Goal: Task Accomplishment & Management: Manage account settings

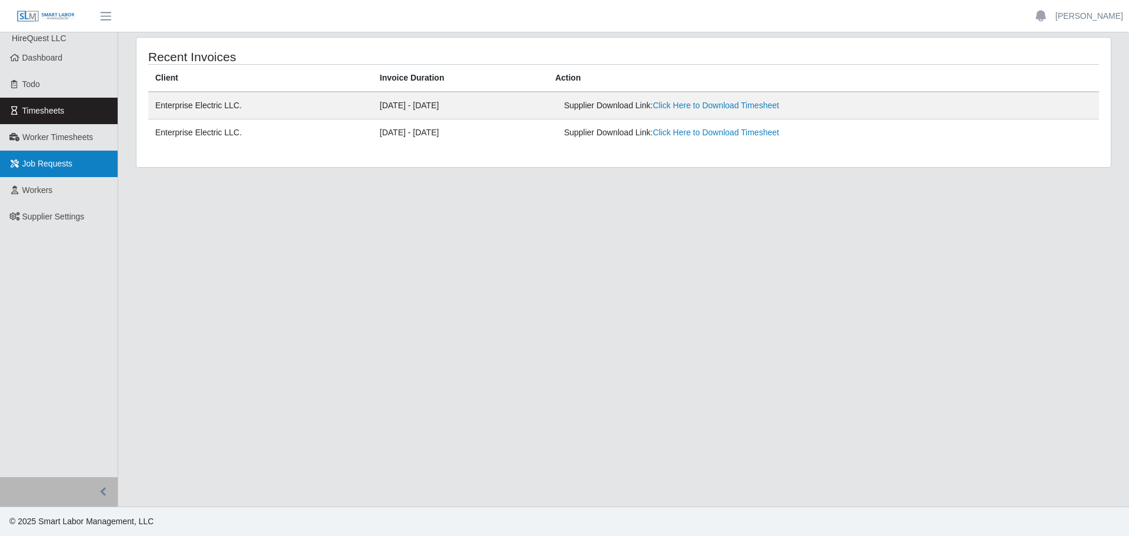
click at [56, 163] on span "Job Requests" at bounding box center [47, 163] width 51 height 9
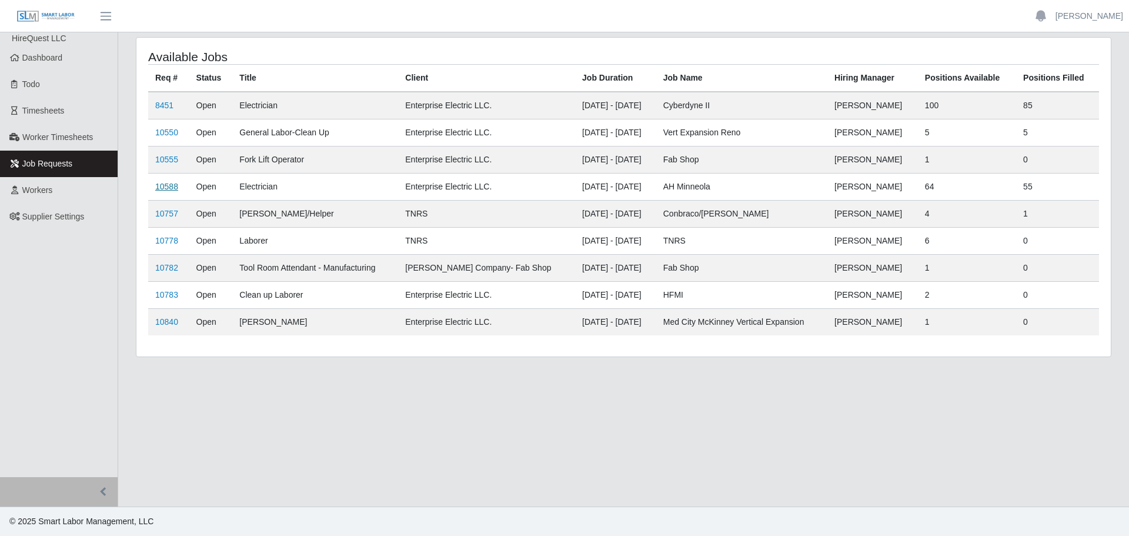
click at [168, 184] on link "10588" at bounding box center [166, 186] width 23 height 9
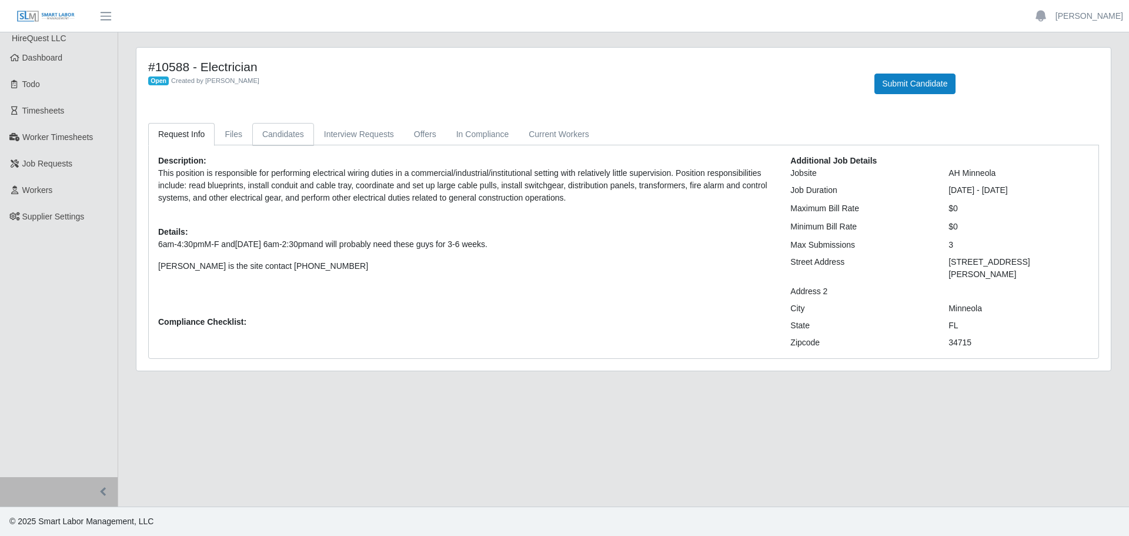
click at [282, 133] on link "Candidates" at bounding box center [283, 134] width 62 height 23
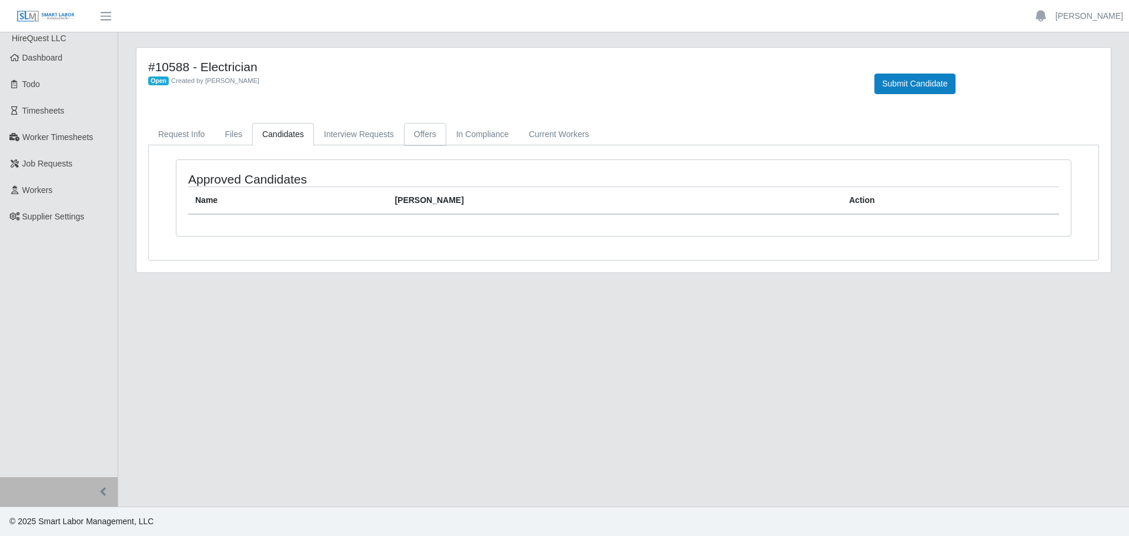
click at [407, 133] on link "Offers" at bounding box center [425, 134] width 42 height 23
click at [341, 132] on link "Interview Requests" at bounding box center [359, 134] width 90 height 23
drag, startPoint x: 466, startPoint y: 129, endPoint x: 474, endPoint y: 129, distance: 8.2
click at [467, 129] on link "In Compliance" at bounding box center [482, 134] width 73 height 23
click at [539, 131] on link "Current Workers" at bounding box center [559, 134] width 80 height 23
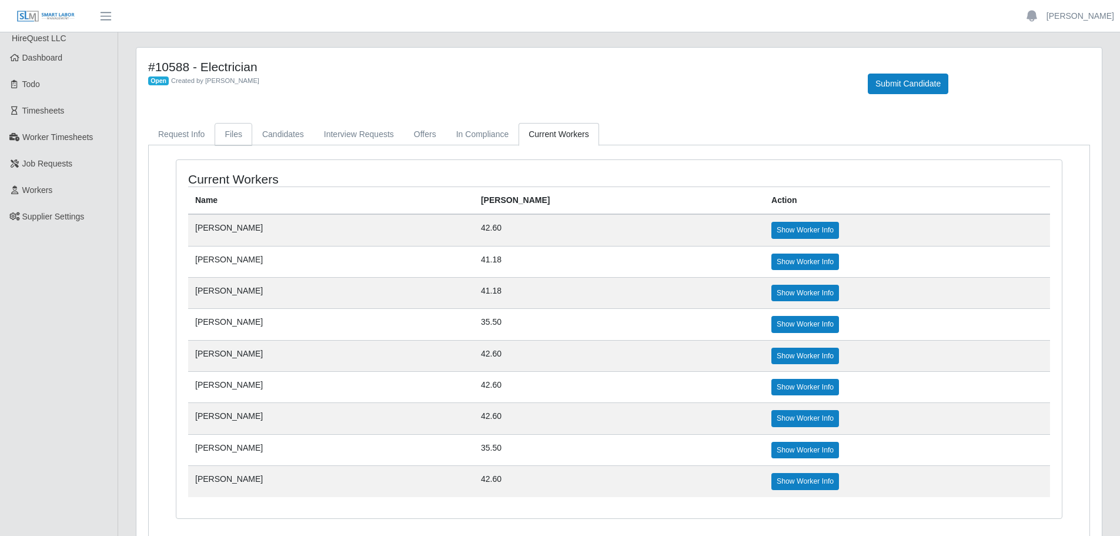
click at [230, 135] on link "Files" at bounding box center [234, 134] width 38 height 23
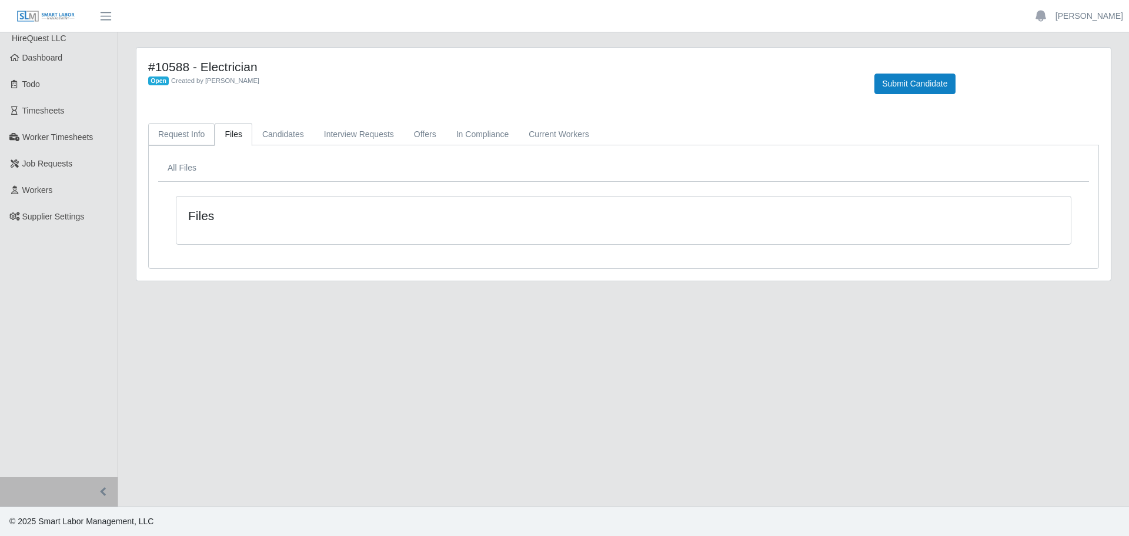
click at [162, 137] on link "Request Info" at bounding box center [181, 134] width 66 height 23
